Goal: Complete application form

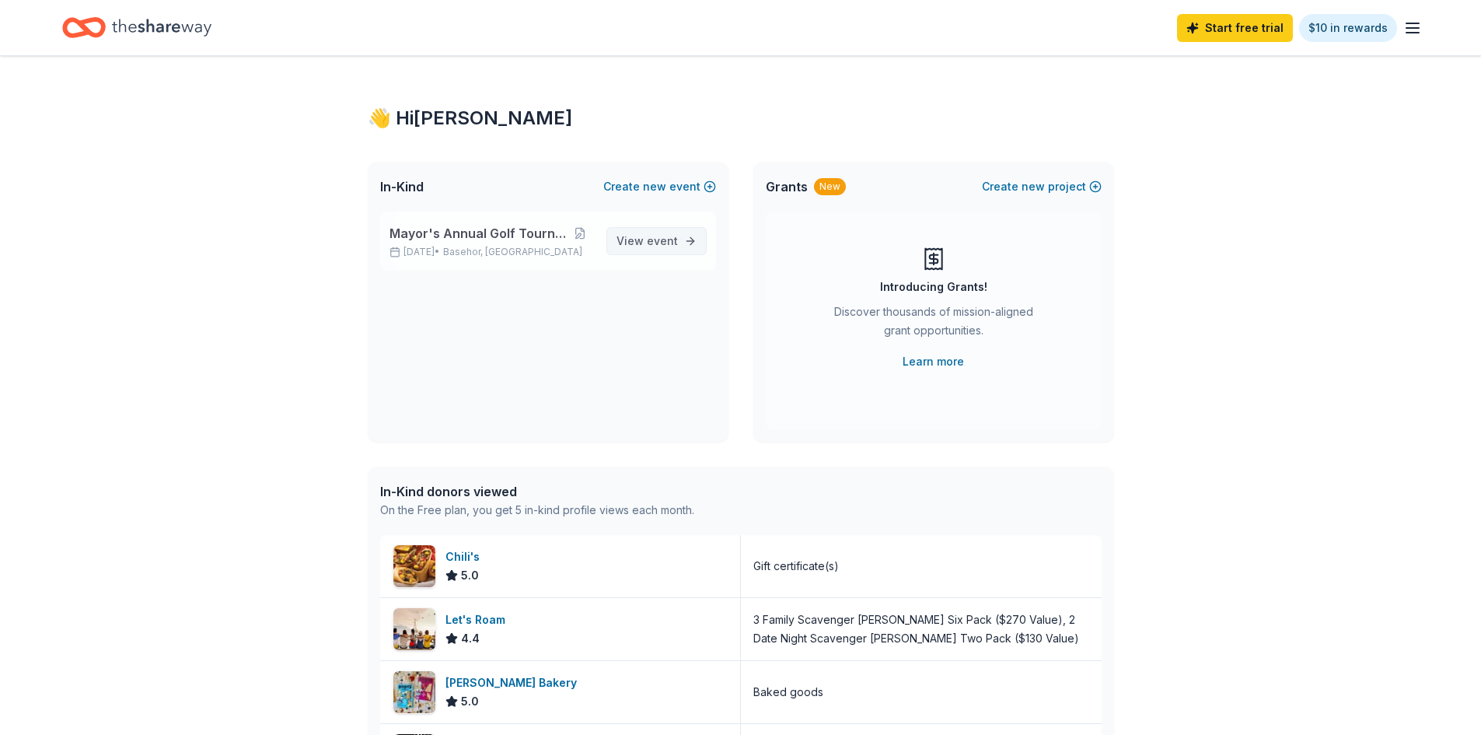
click at [663, 238] on span "event" at bounding box center [662, 240] width 31 height 13
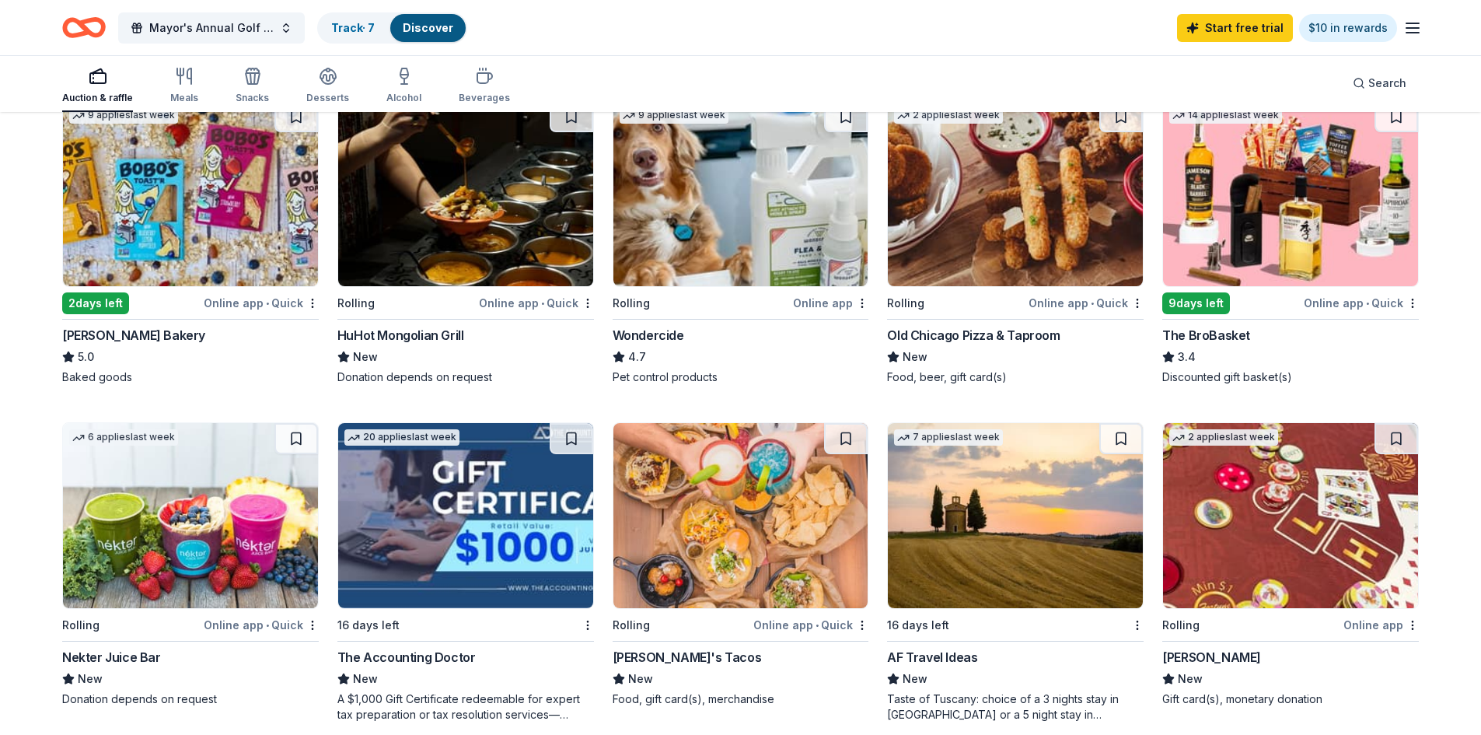
scroll to position [1011, 0]
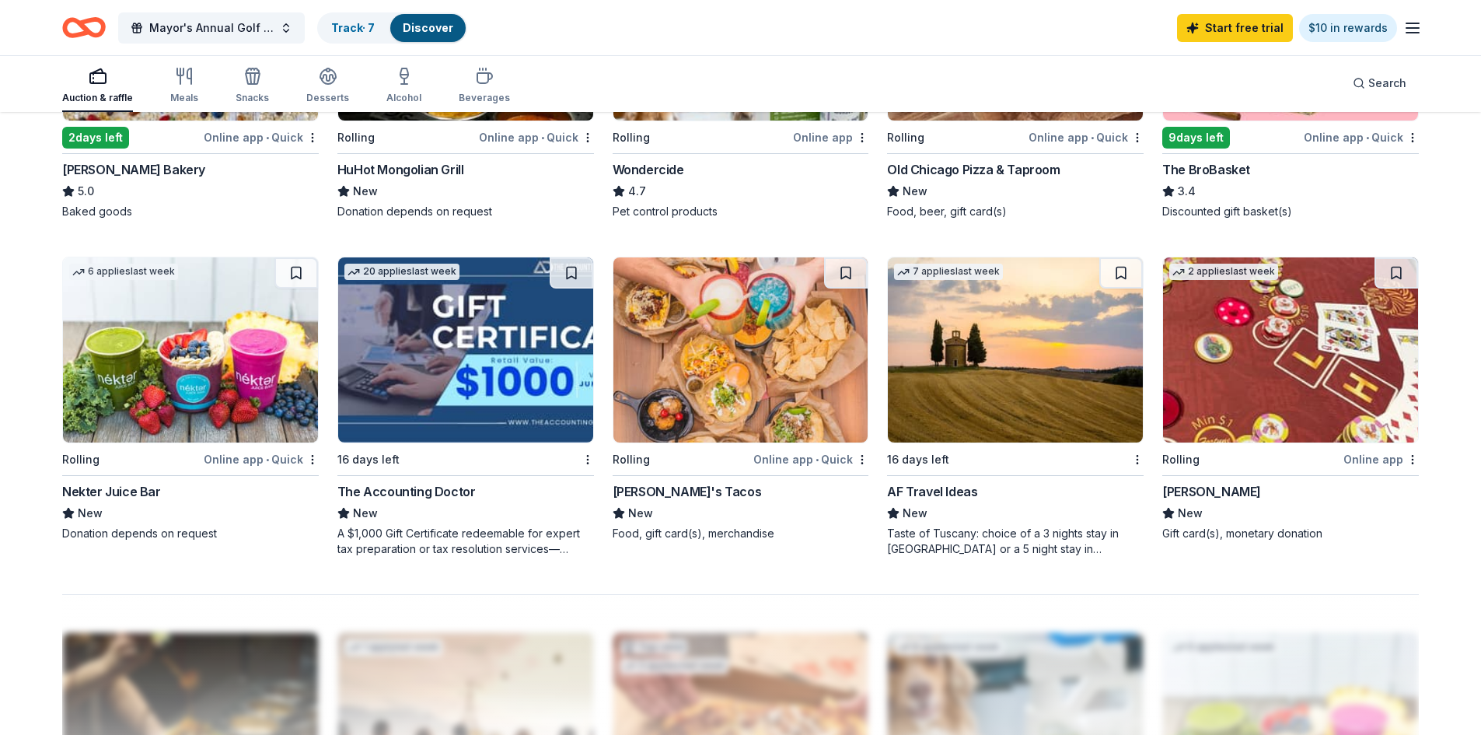
click at [1203, 495] on div "[PERSON_NAME]" at bounding box center [1211, 491] width 99 height 19
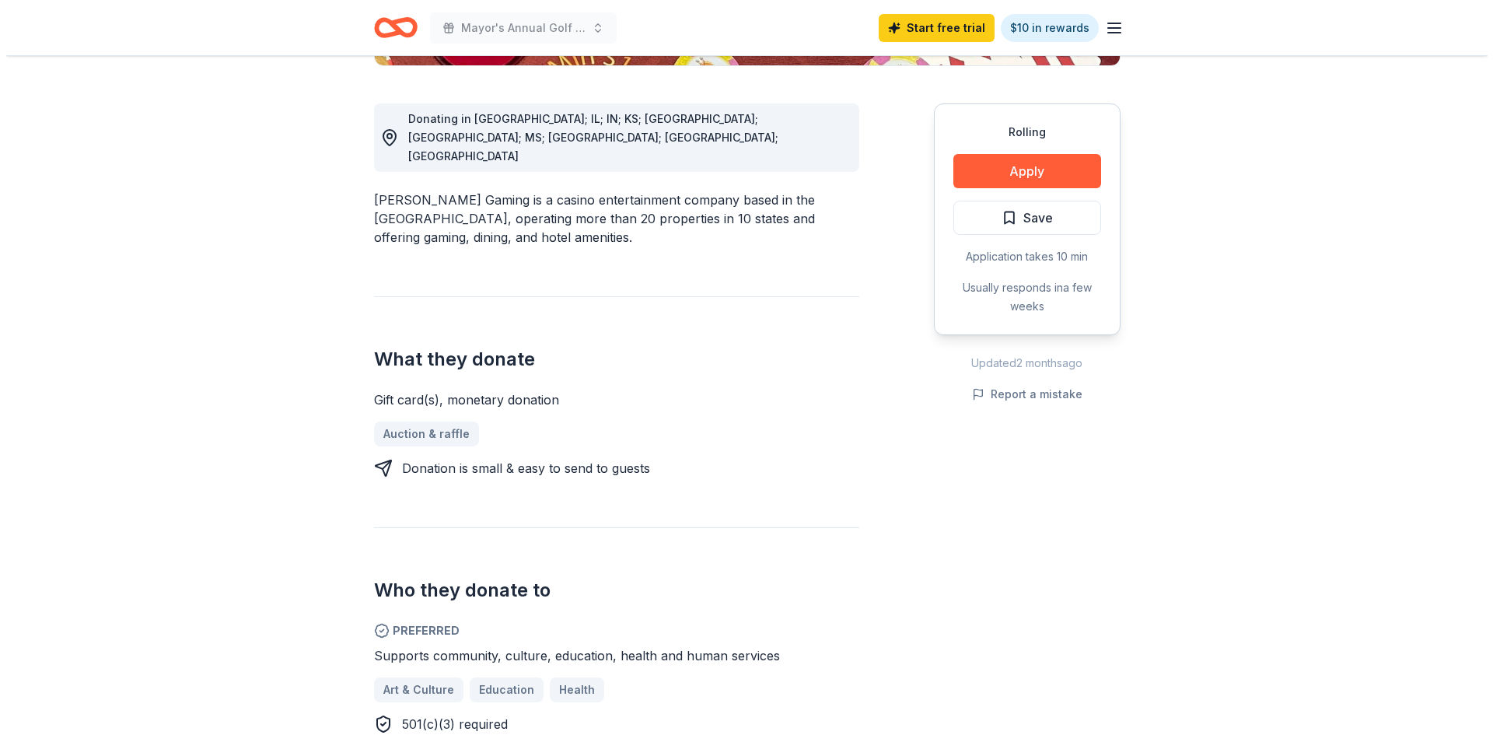
scroll to position [156, 0]
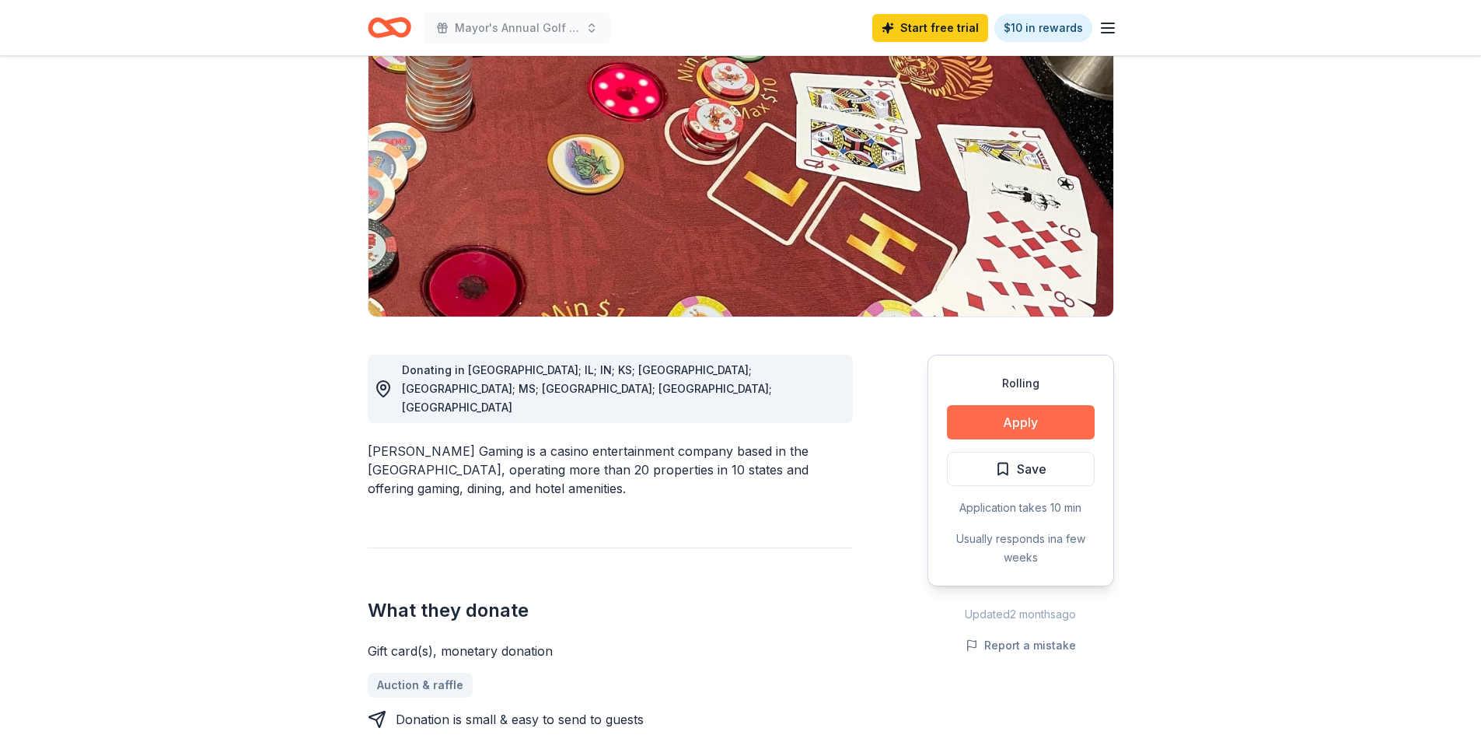
click at [1024, 421] on button "Apply" at bounding box center [1021, 422] width 148 height 34
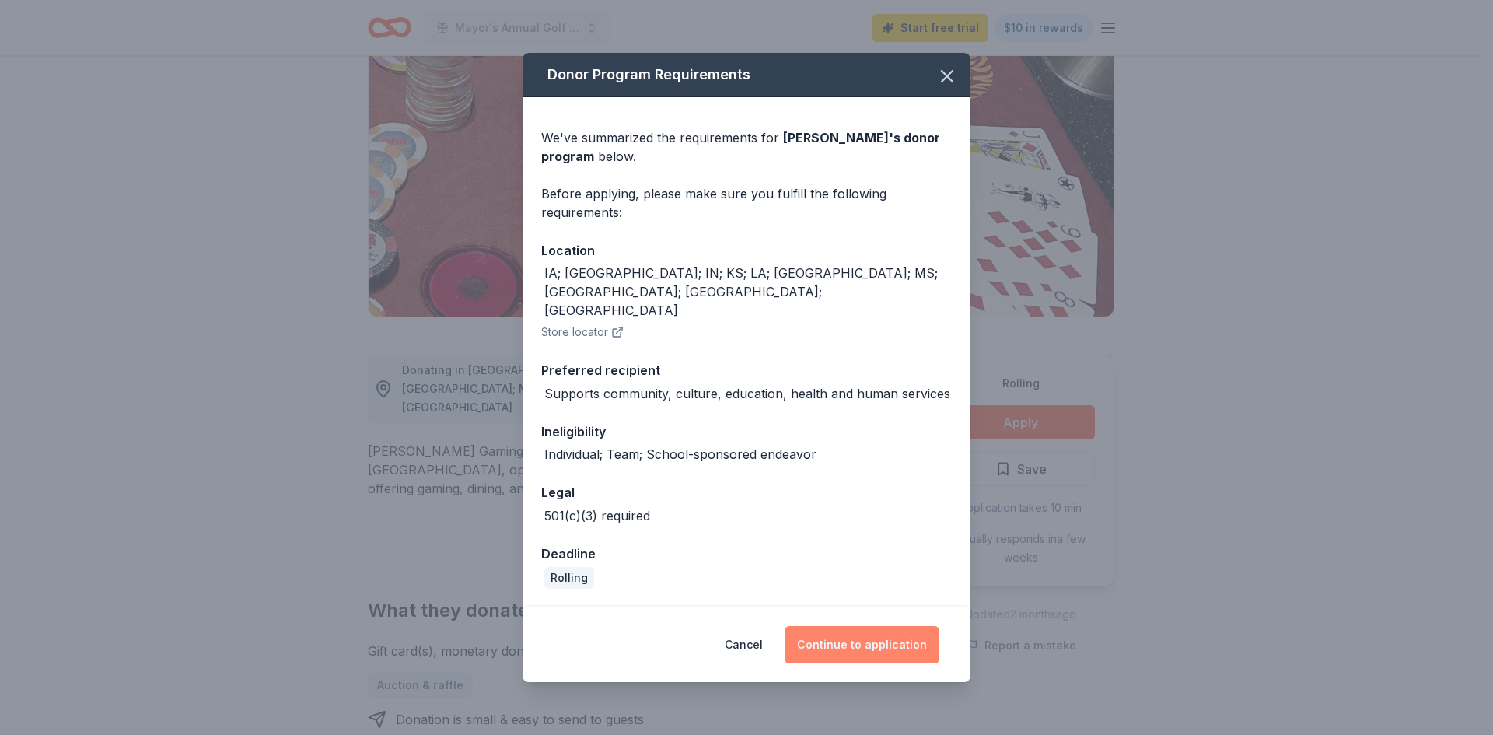
click at [881, 627] on button "Continue to application" at bounding box center [862, 644] width 155 height 37
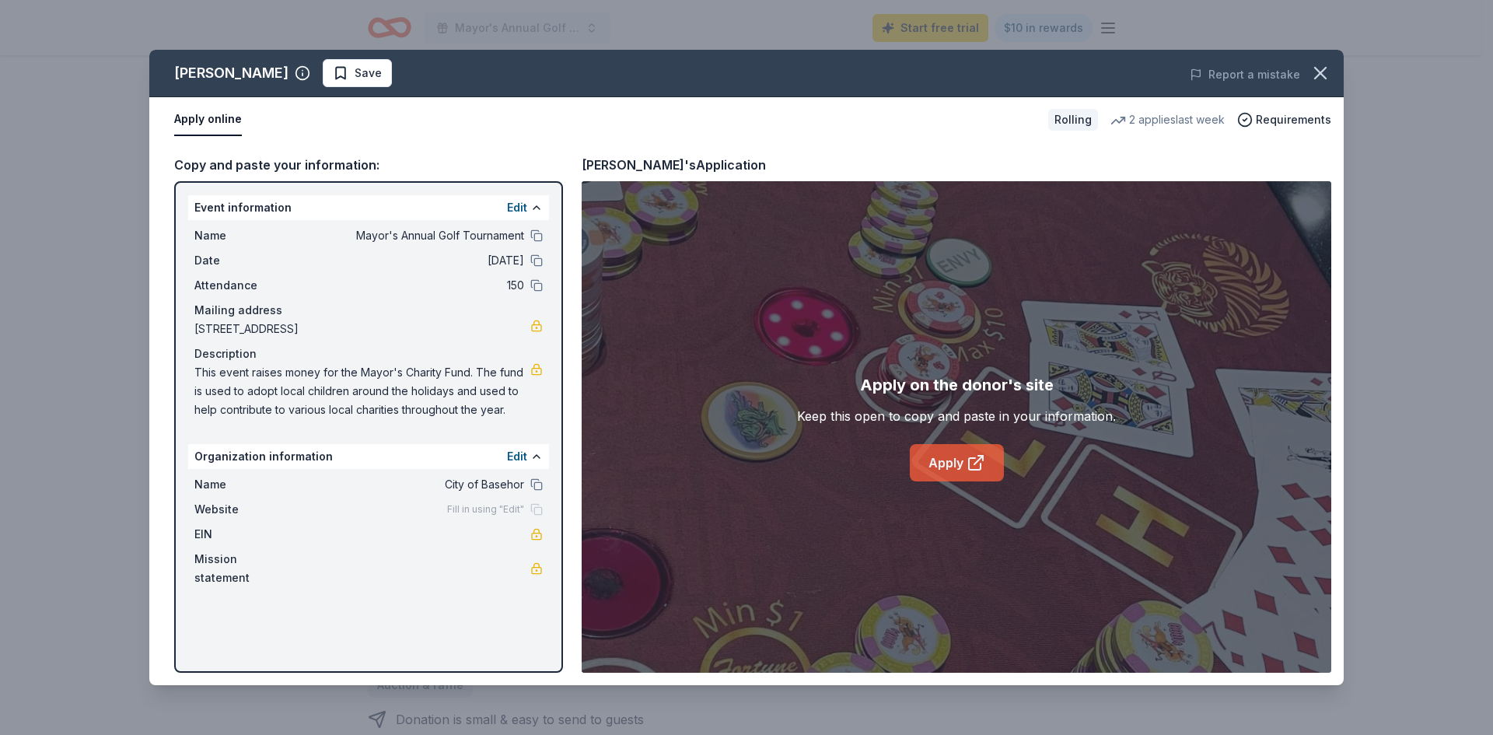
click at [939, 460] on link "Apply" at bounding box center [957, 462] width 94 height 37
